Goal: Transaction & Acquisition: Purchase product/service

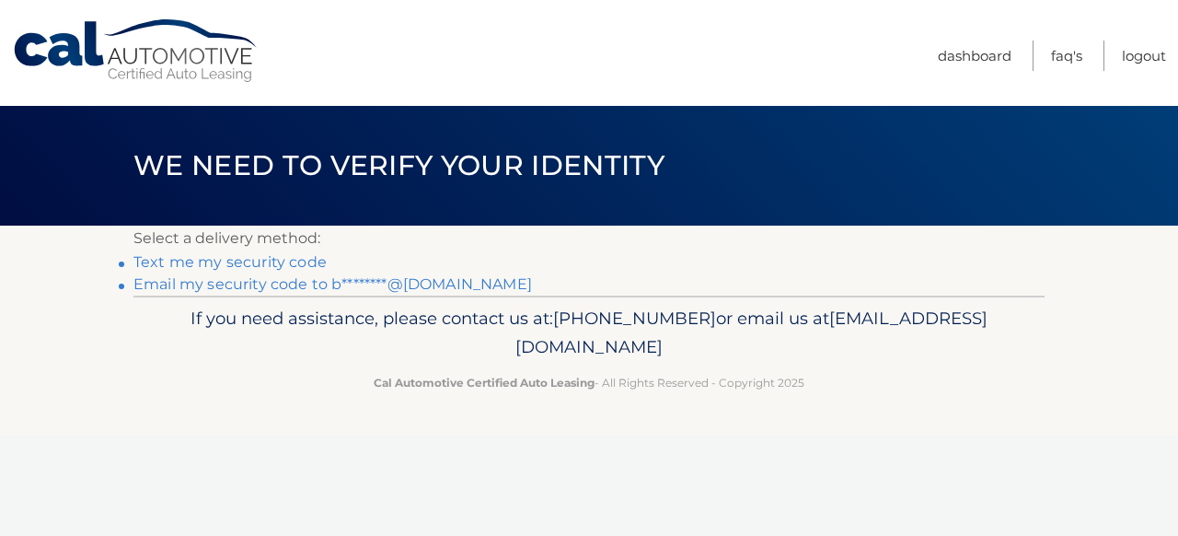
click at [306, 261] on link "Text me my security code" at bounding box center [229, 261] width 193 height 17
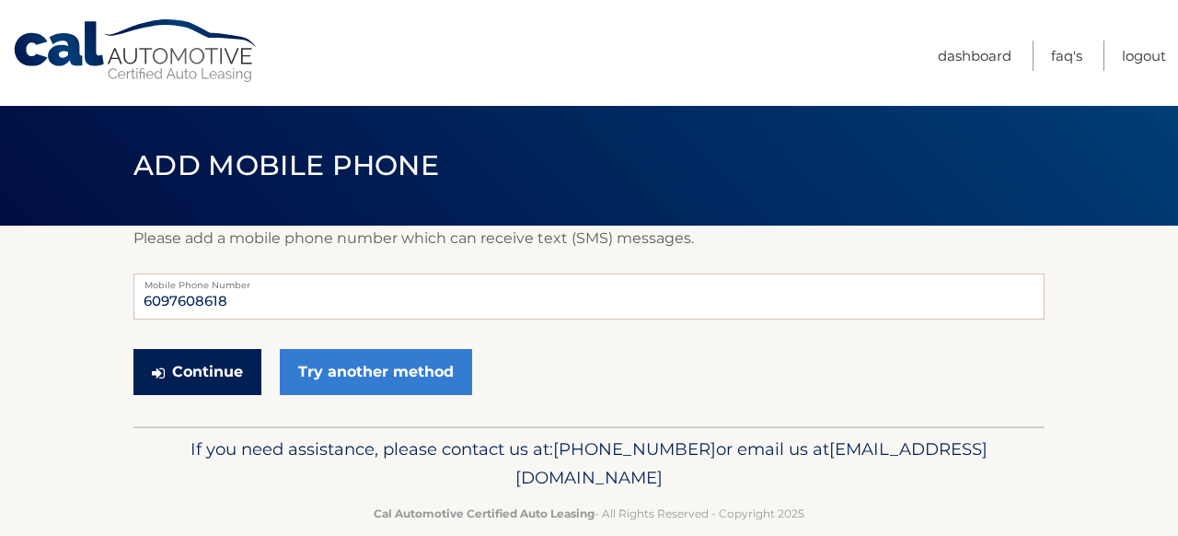
click at [187, 376] on button "Continue" at bounding box center [197, 372] width 128 height 46
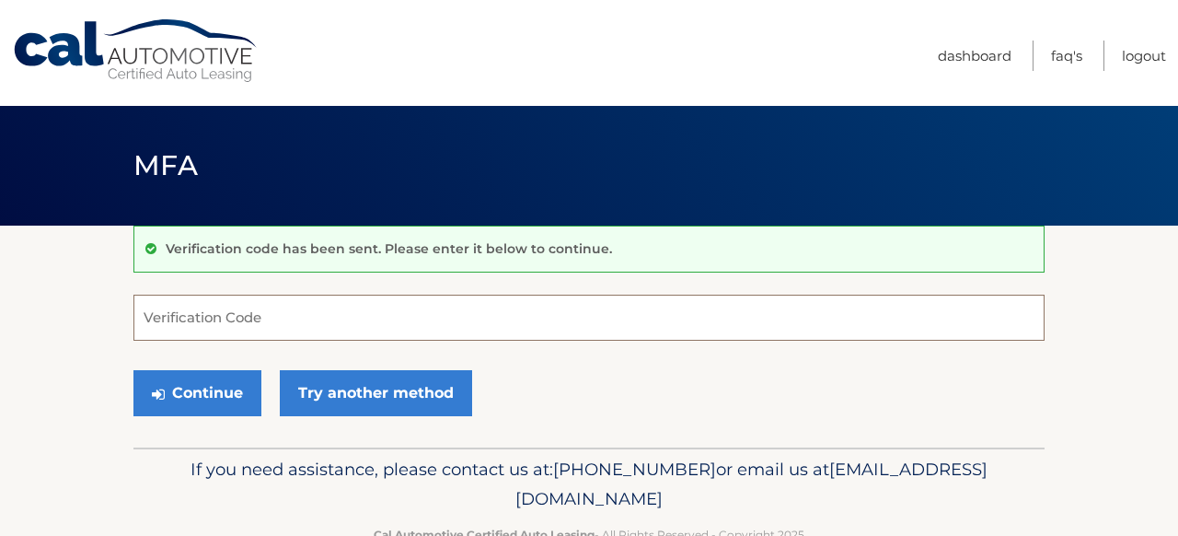
click at [163, 334] on input "Verification Code" at bounding box center [588, 317] width 911 height 46
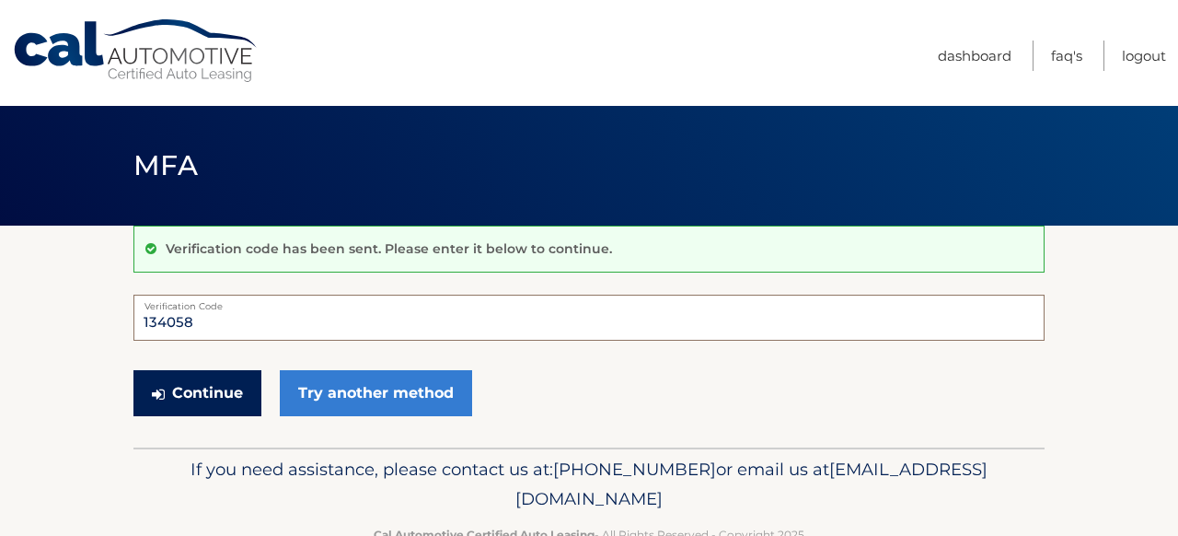
type input "134058"
click at [188, 409] on button "Continue" at bounding box center [197, 393] width 128 height 46
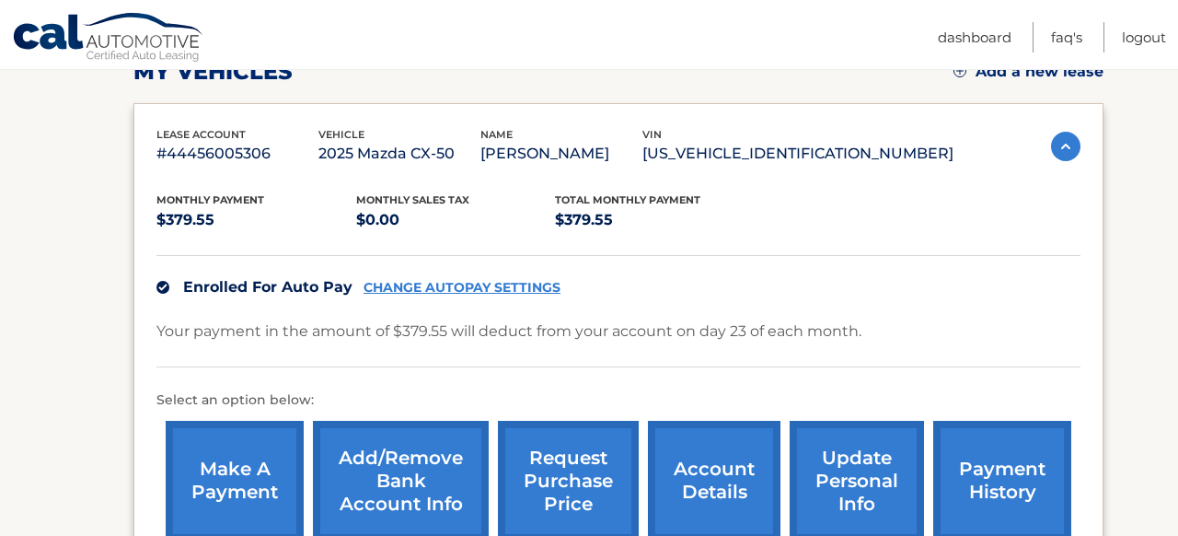
scroll to position [375, 0]
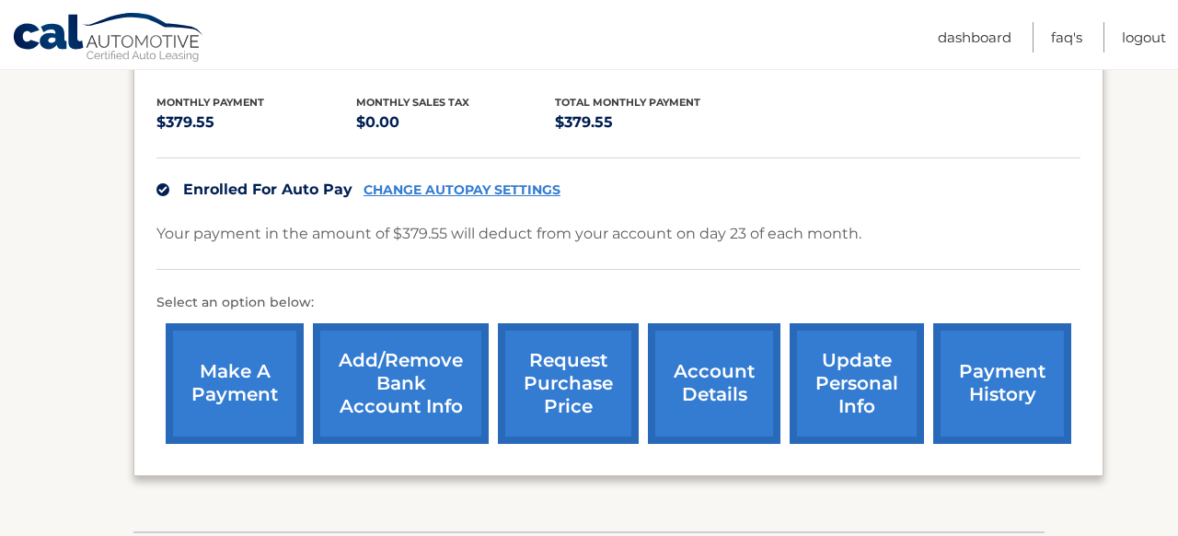
click at [273, 387] on link "make a payment" at bounding box center [235, 383] width 138 height 121
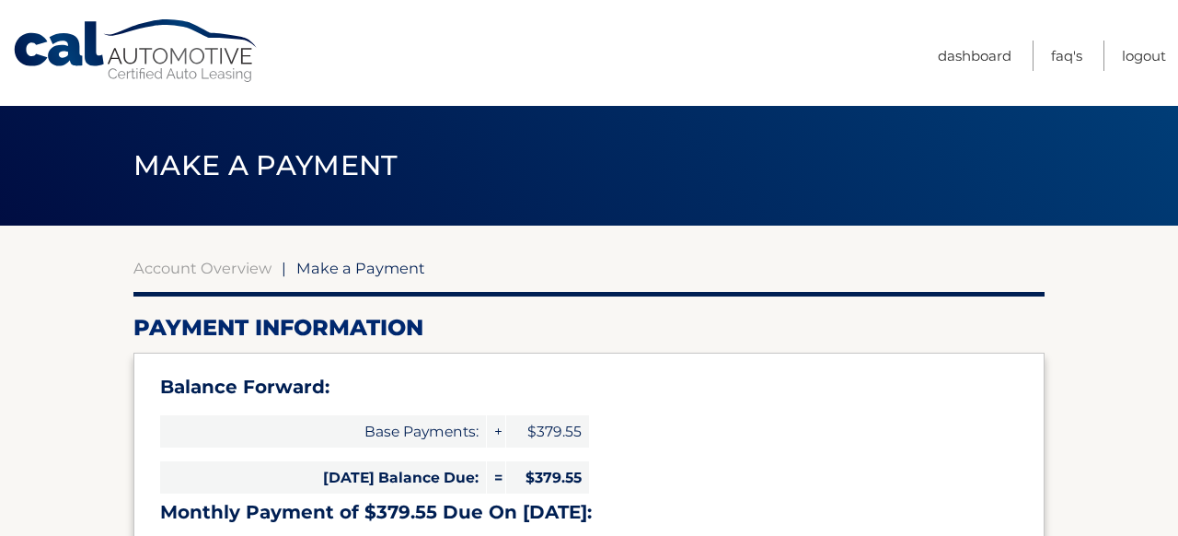
select select "N2U2YzBiNTgtZTc0OC00NGU3LTkzMTEtMWQ2YjFmYWZhMzg3"
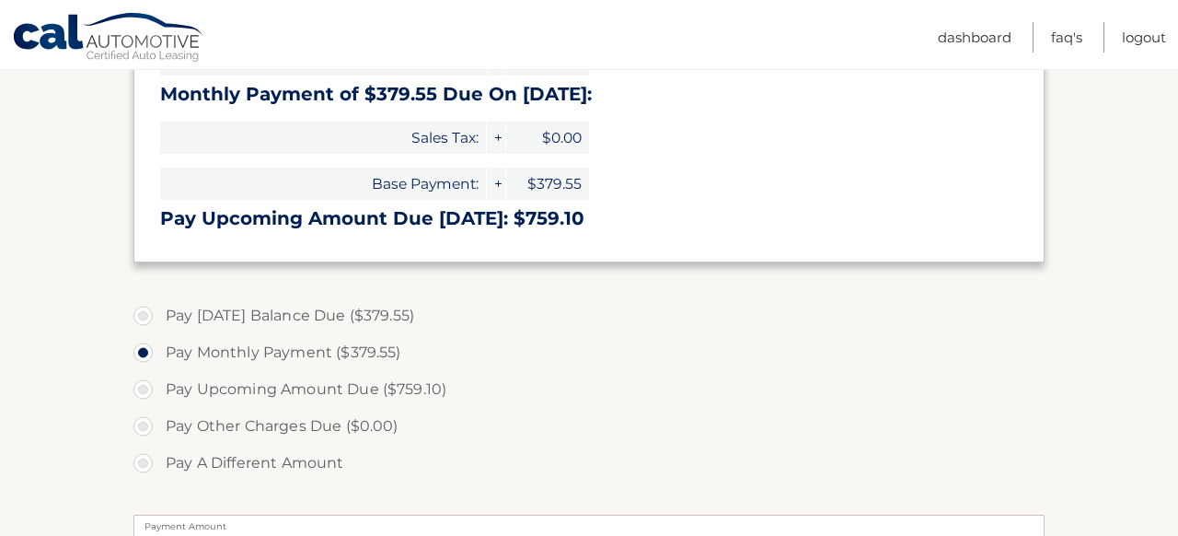
scroll to position [419, 0]
click at [394, 313] on label "Pay Today's Balance Due ($379.55)" at bounding box center [588, 314] width 911 height 37
click at [159, 313] on input "Pay Today's Balance Due ($379.55)" at bounding box center [150, 310] width 18 height 29
radio input "true"
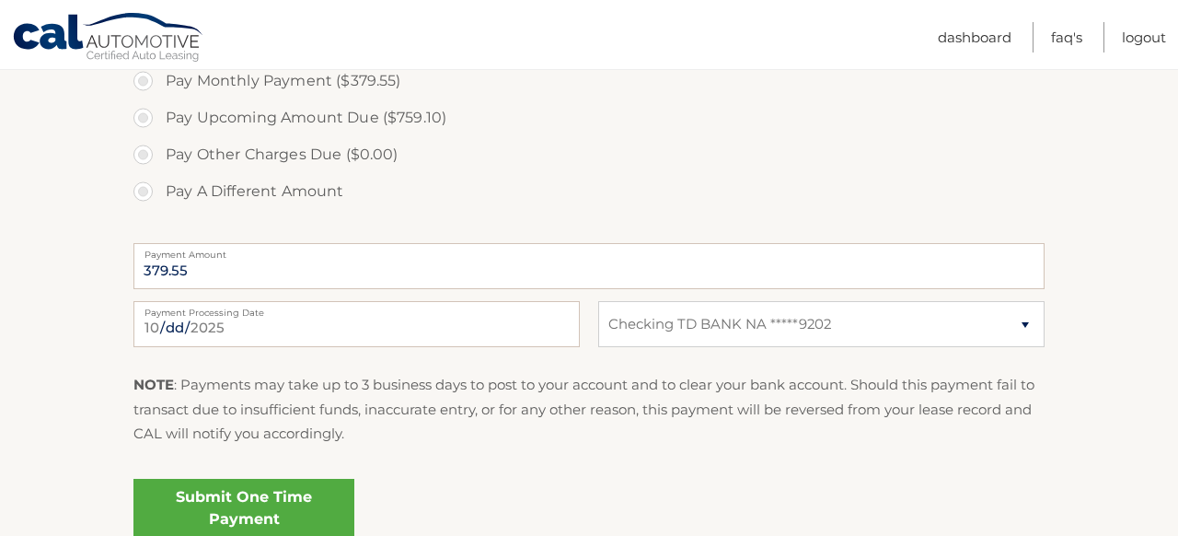
scroll to position [727, 0]
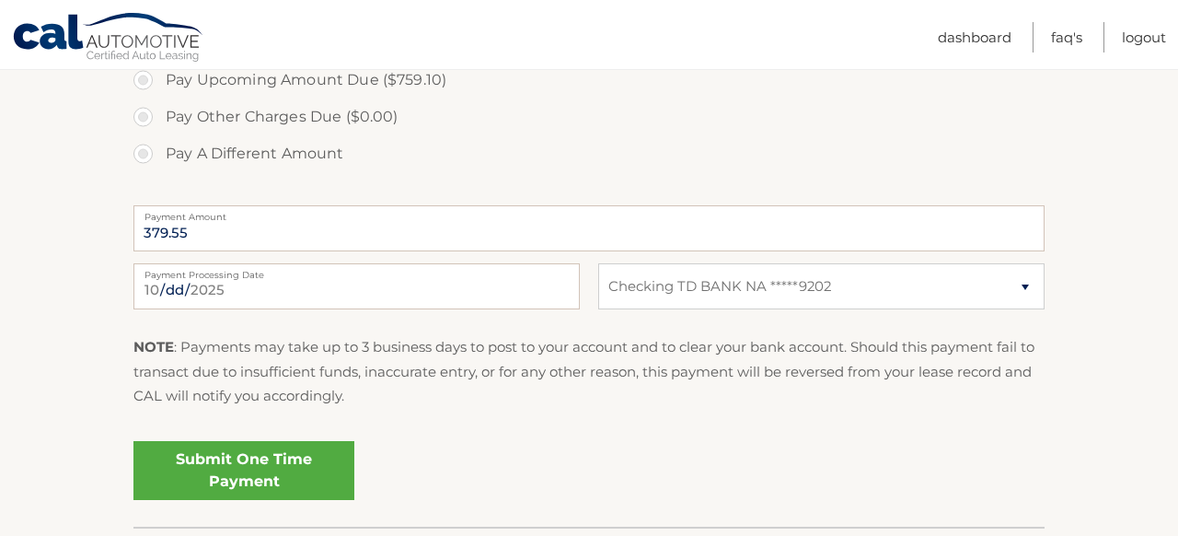
click at [246, 465] on link "Submit One Time Payment" at bounding box center [243, 470] width 221 height 59
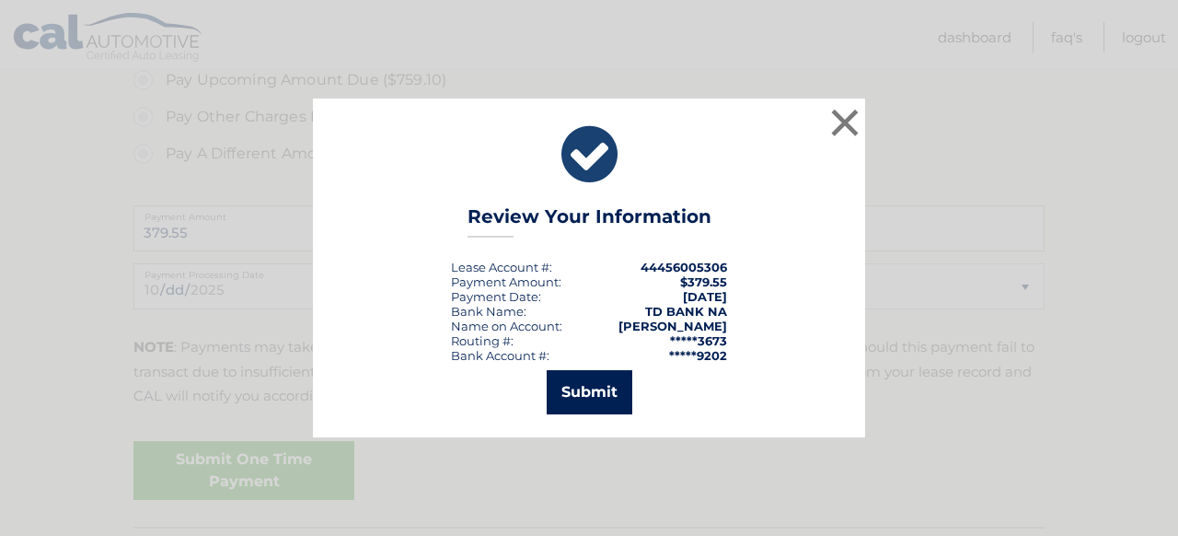
click at [569, 393] on button "Submit" at bounding box center [590, 392] width 86 height 44
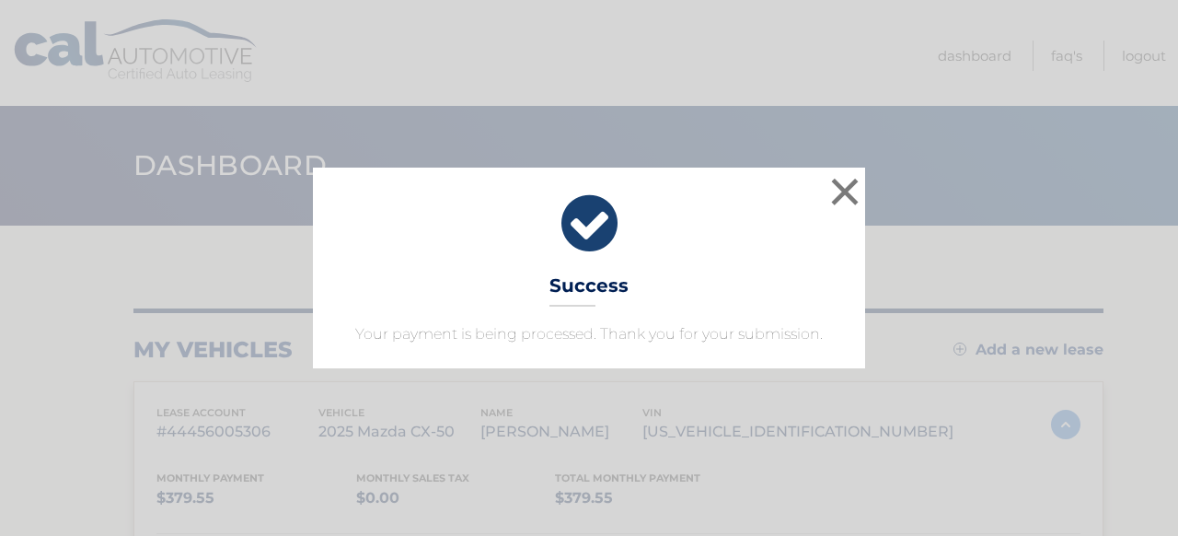
click at [882, 381] on div "× Success Your payment is being processed. Thank you for your submission. Loadi…" at bounding box center [589, 268] width 1178 height 536
